Goal: Use online tool/utility

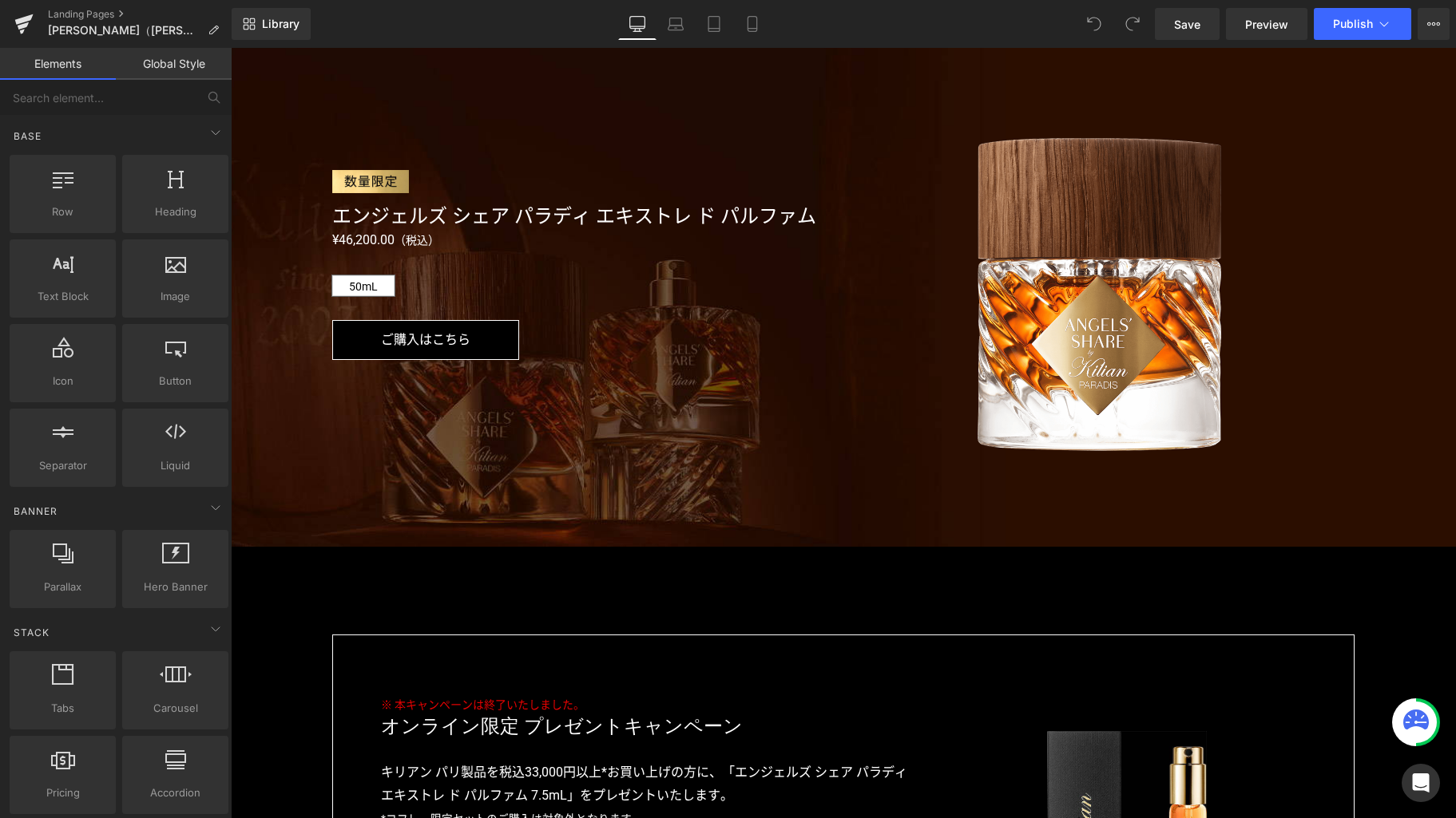
scroll to position [3145, 0]
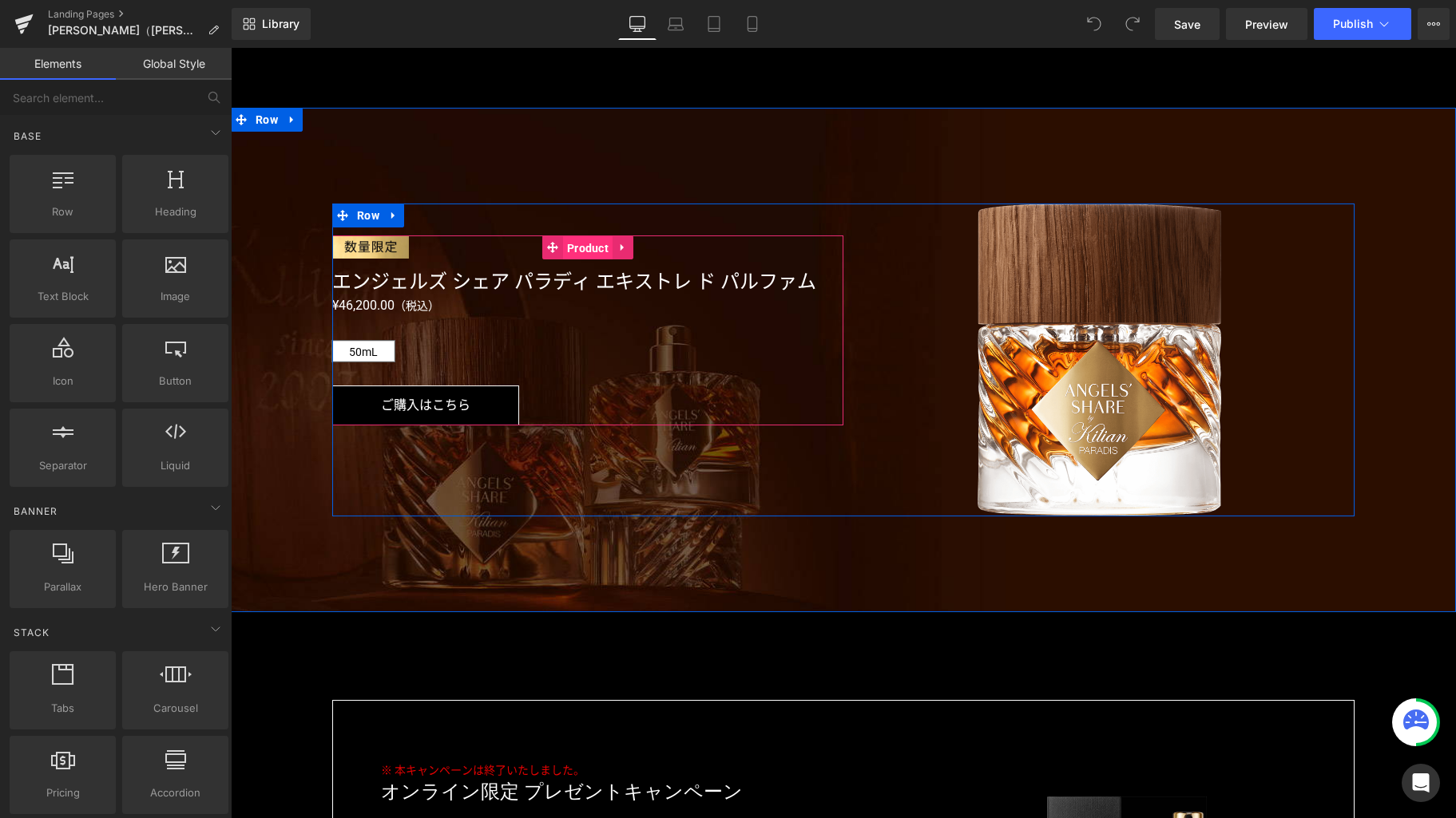
click at [584, 249] on span "Product" at bounding box center [588, 247] width 49 height 24
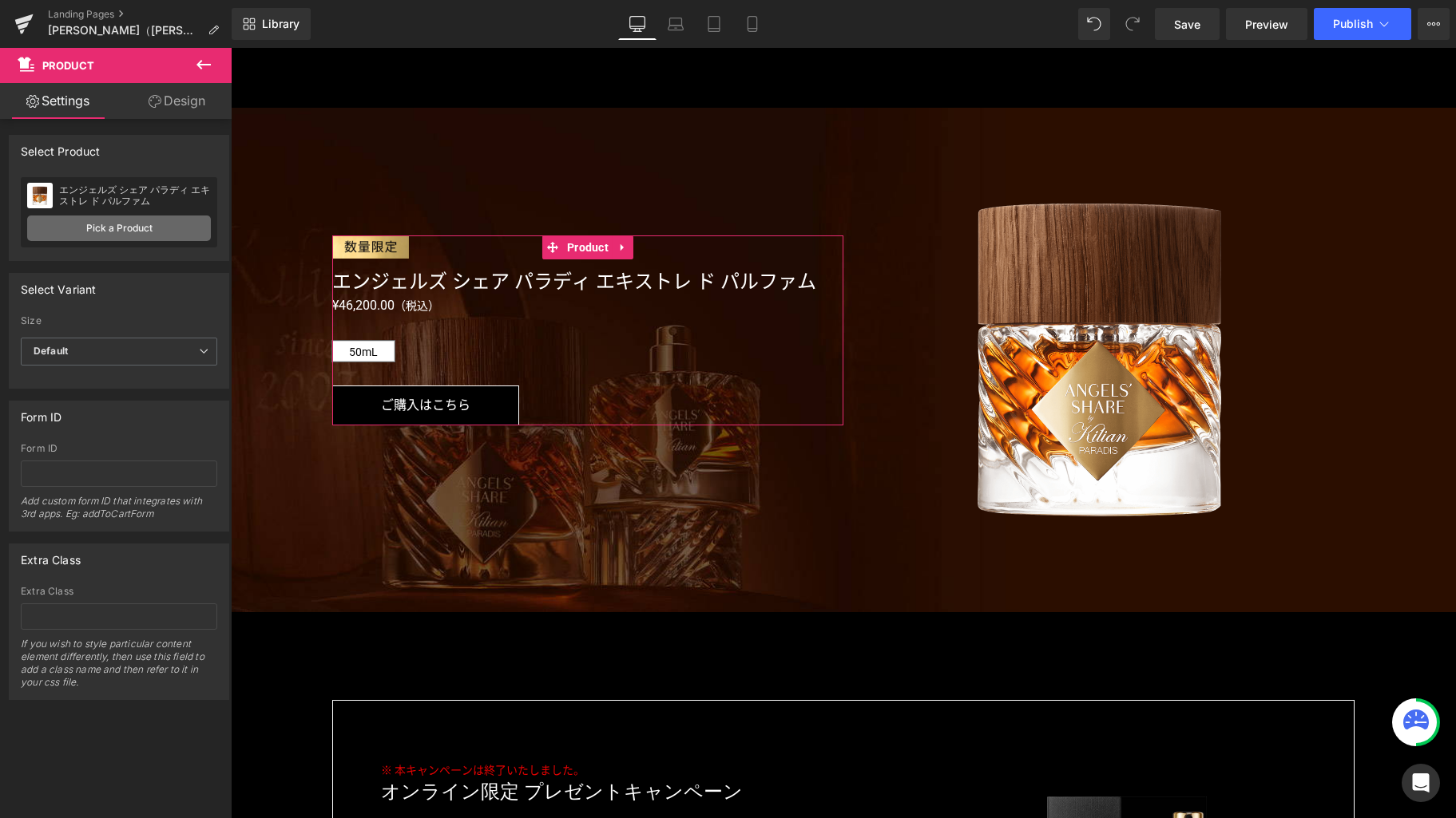
click at [133, 230] on link "Pick a Product" at bounding box center [119, 227] width 184 height 25
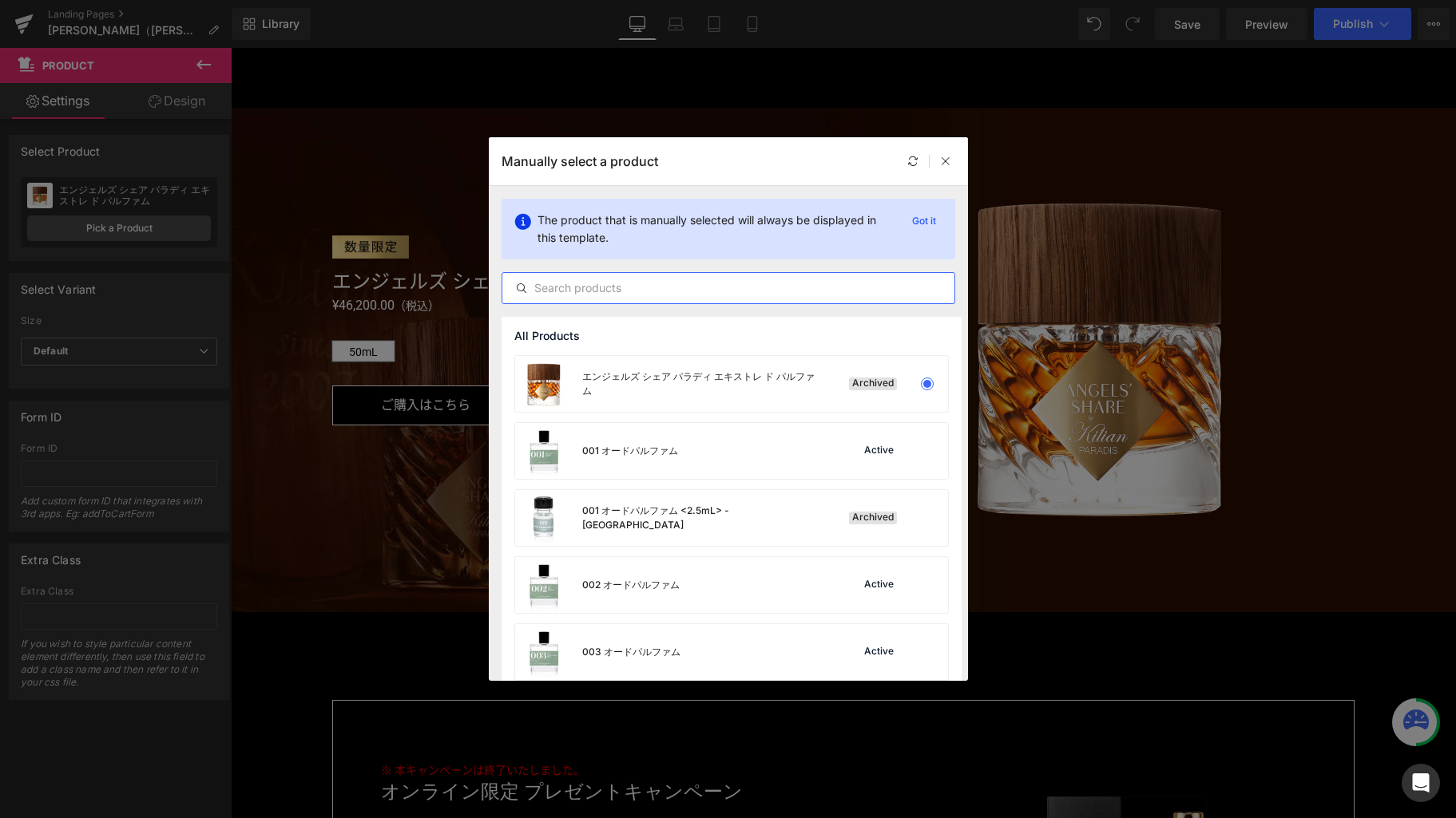
click at [621, 290] on input "text" at bounding box center [728, 288] width 452 height 19
paste input "エンジェルズ シェア"
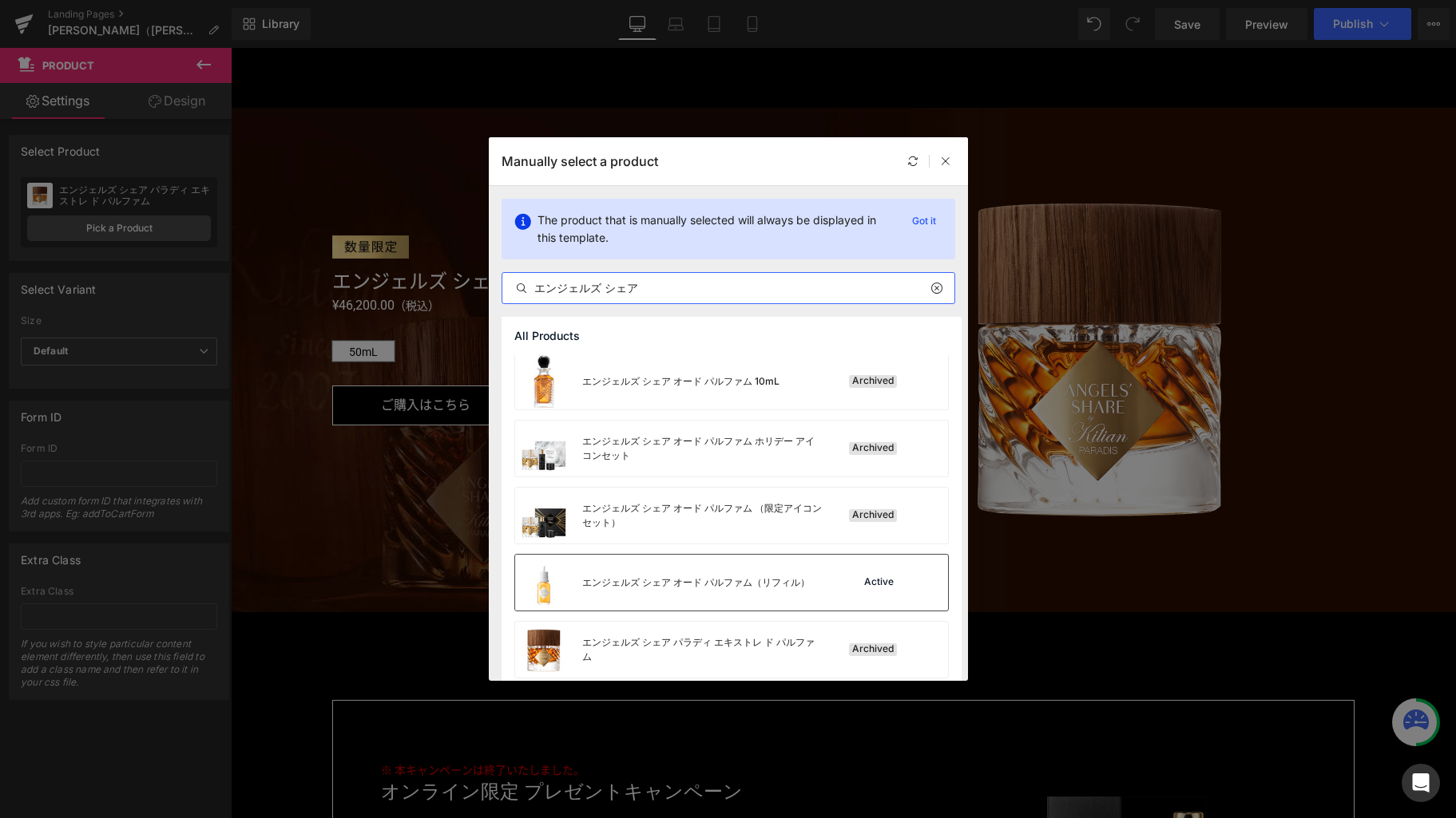
scroll to position [216, 0]
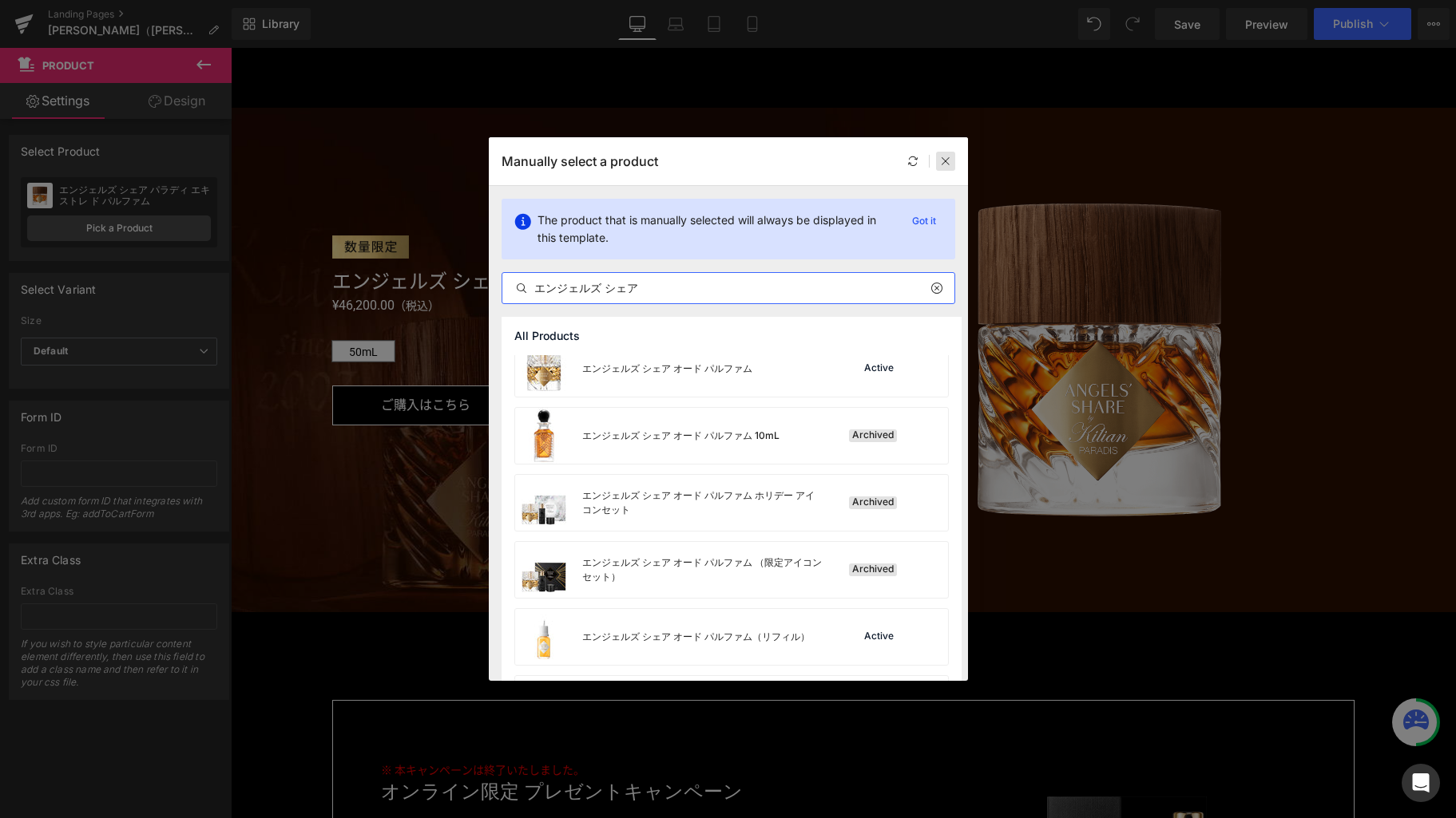
type input "エンジェルズ シェア"
click at [943, 159] on icon at bounding box center [946, 161] width 11 height 11
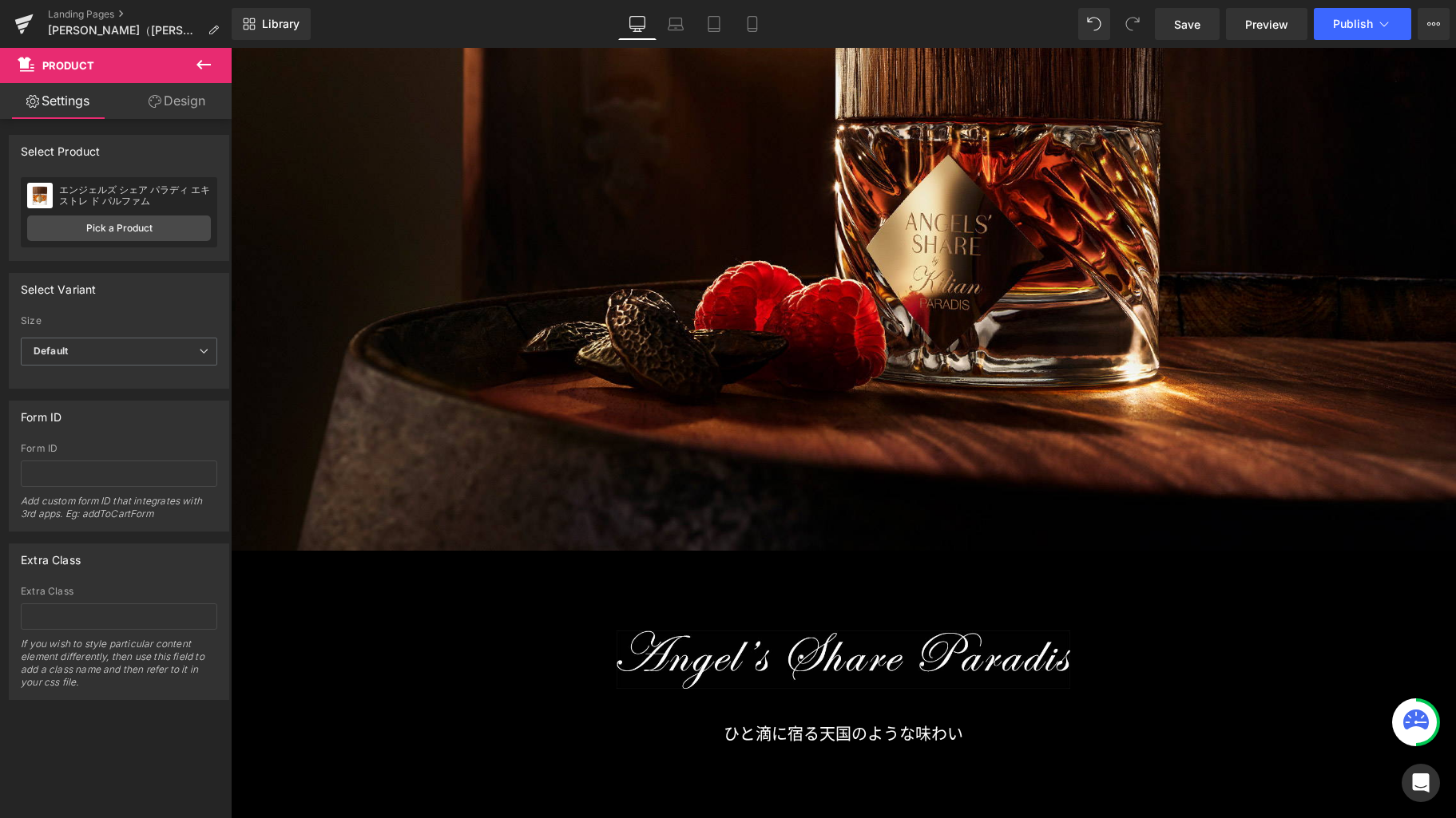
scroll to position [241, 0]
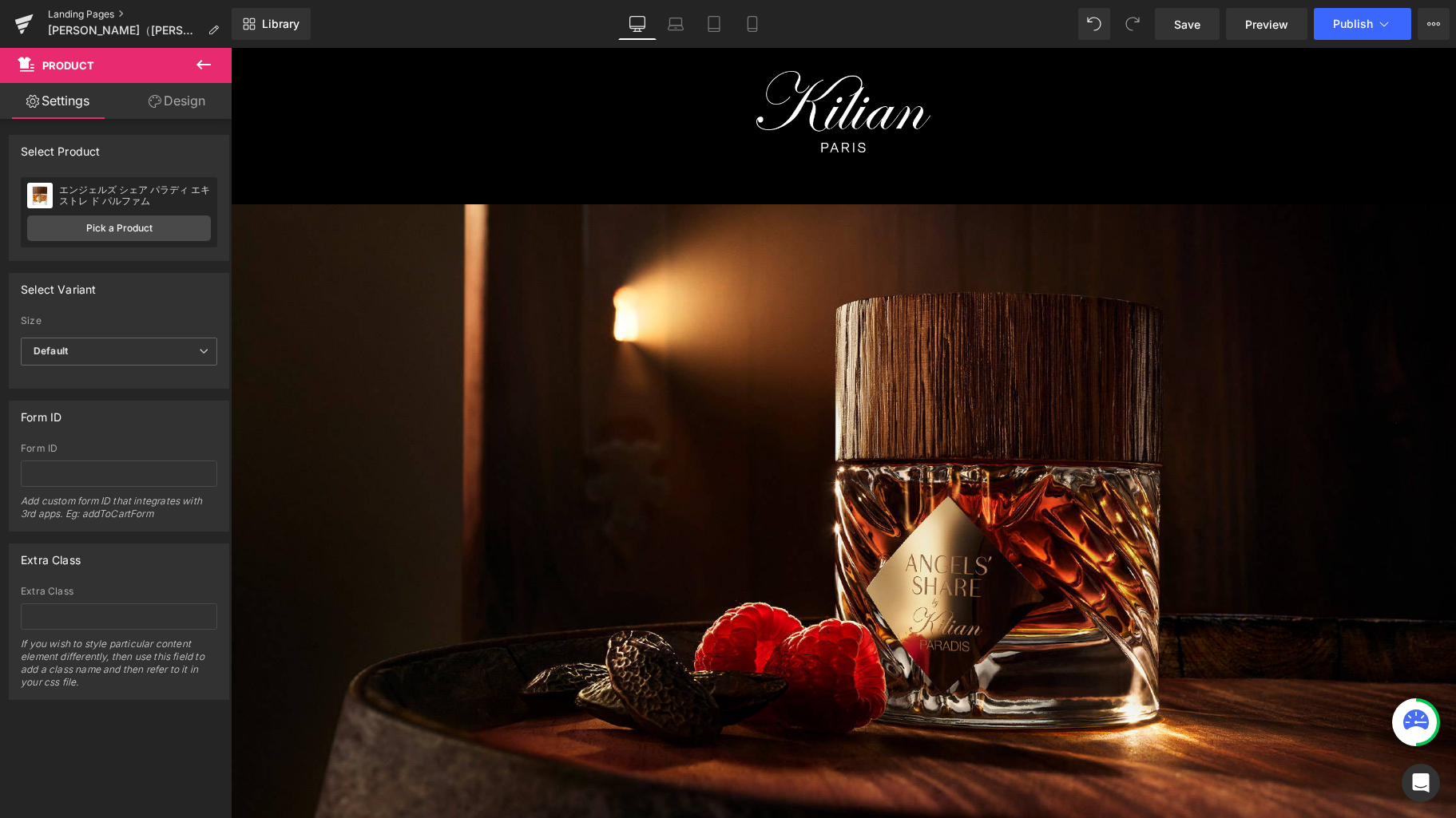
click at [115, 10] on link "Landing Pages" at bounding box center [140, 14] width 184 height 13
